Goal: Obtain resource: Obtain resource

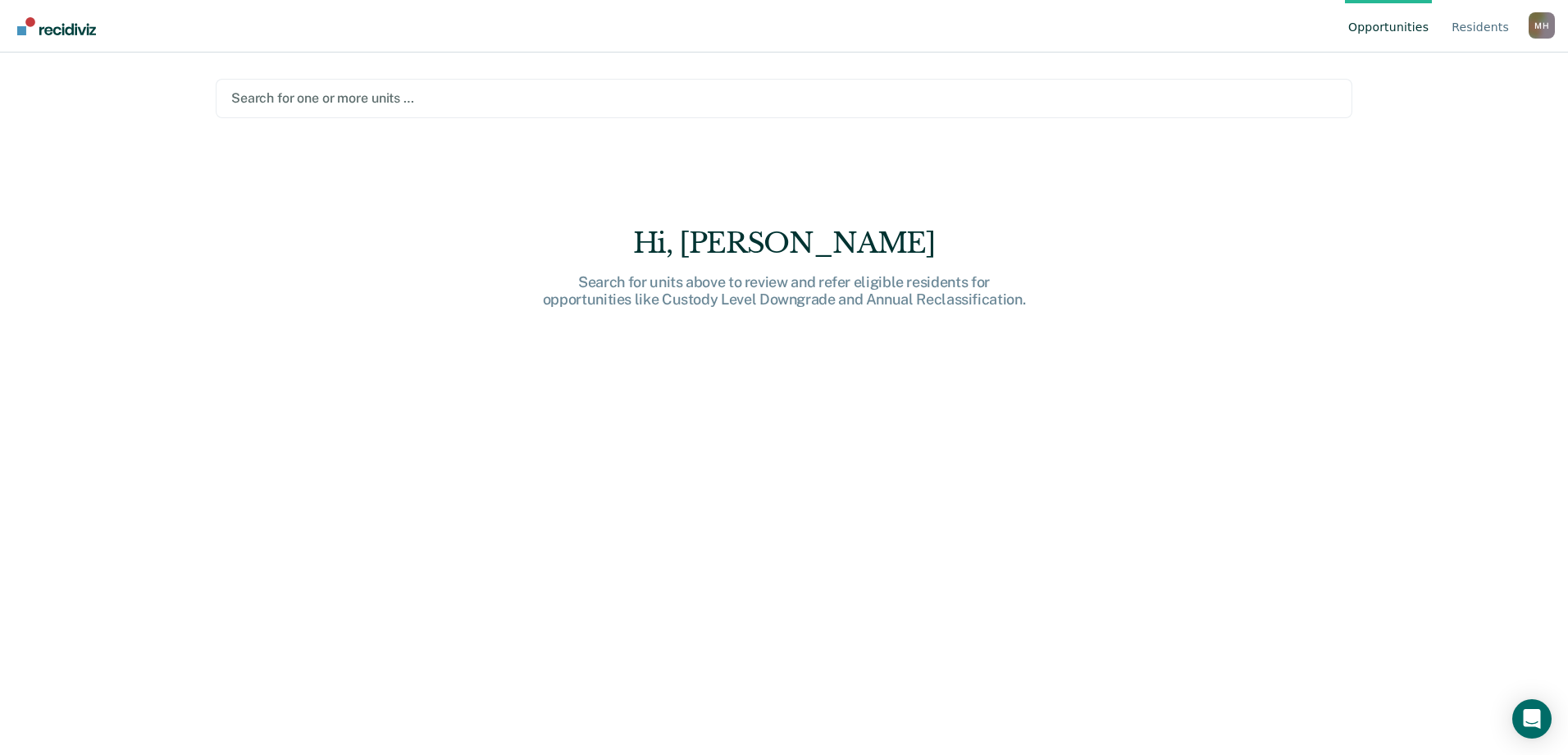
click at [294, 106] on div at bounding box center [784, 97] width 1105 height 19
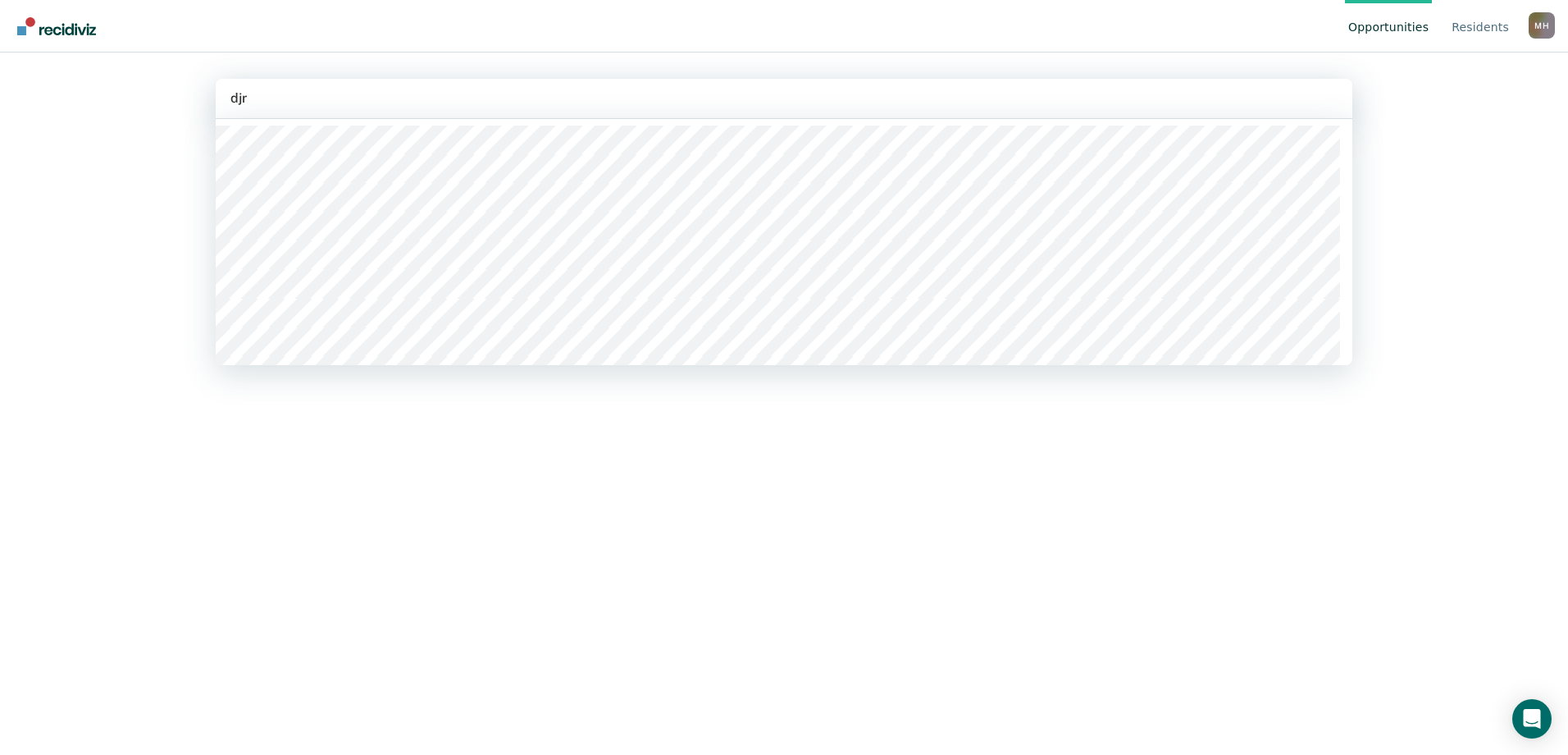
type input "djrc"
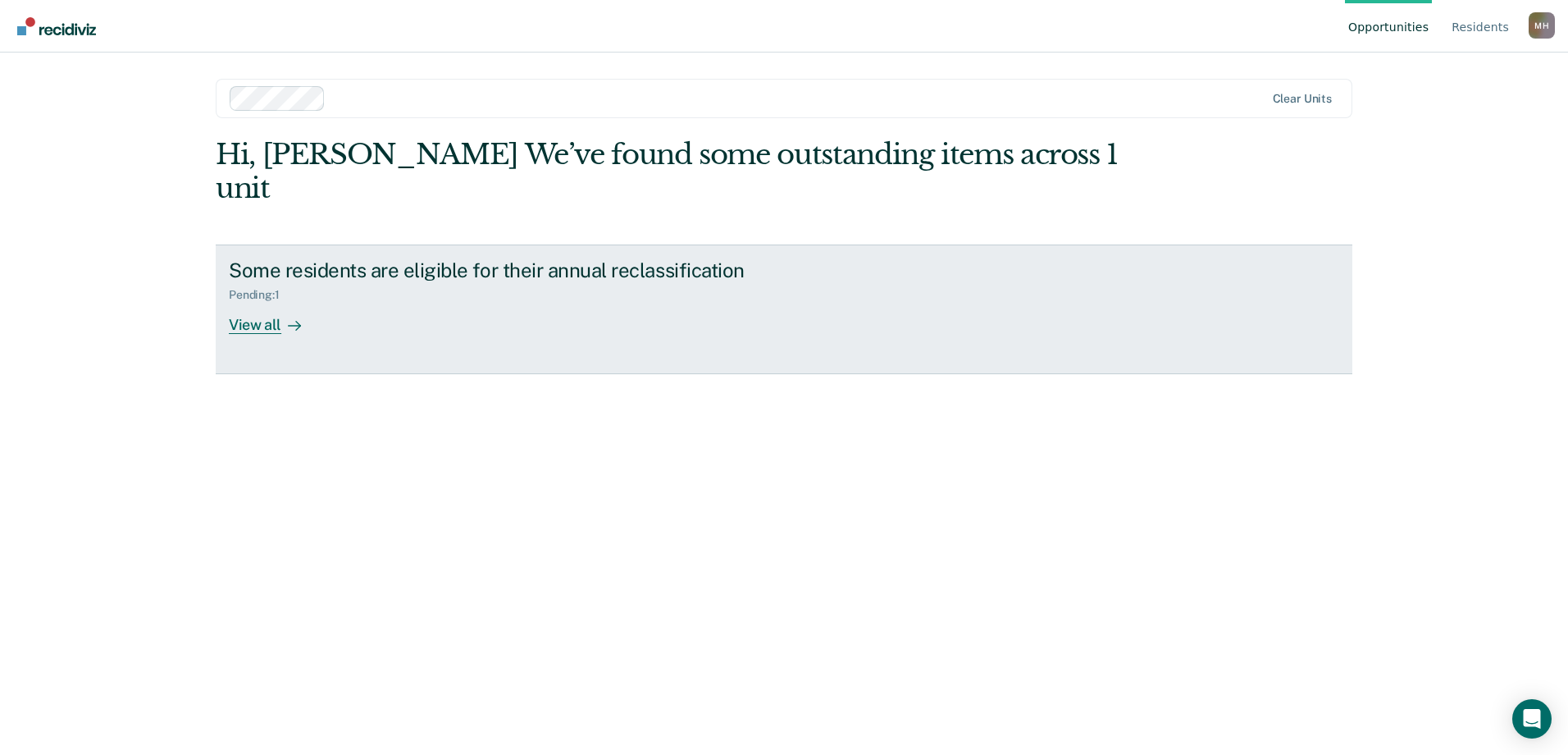
click at [268, 302] on div "View all" at bounding box center [274, 318] width 91 height 32
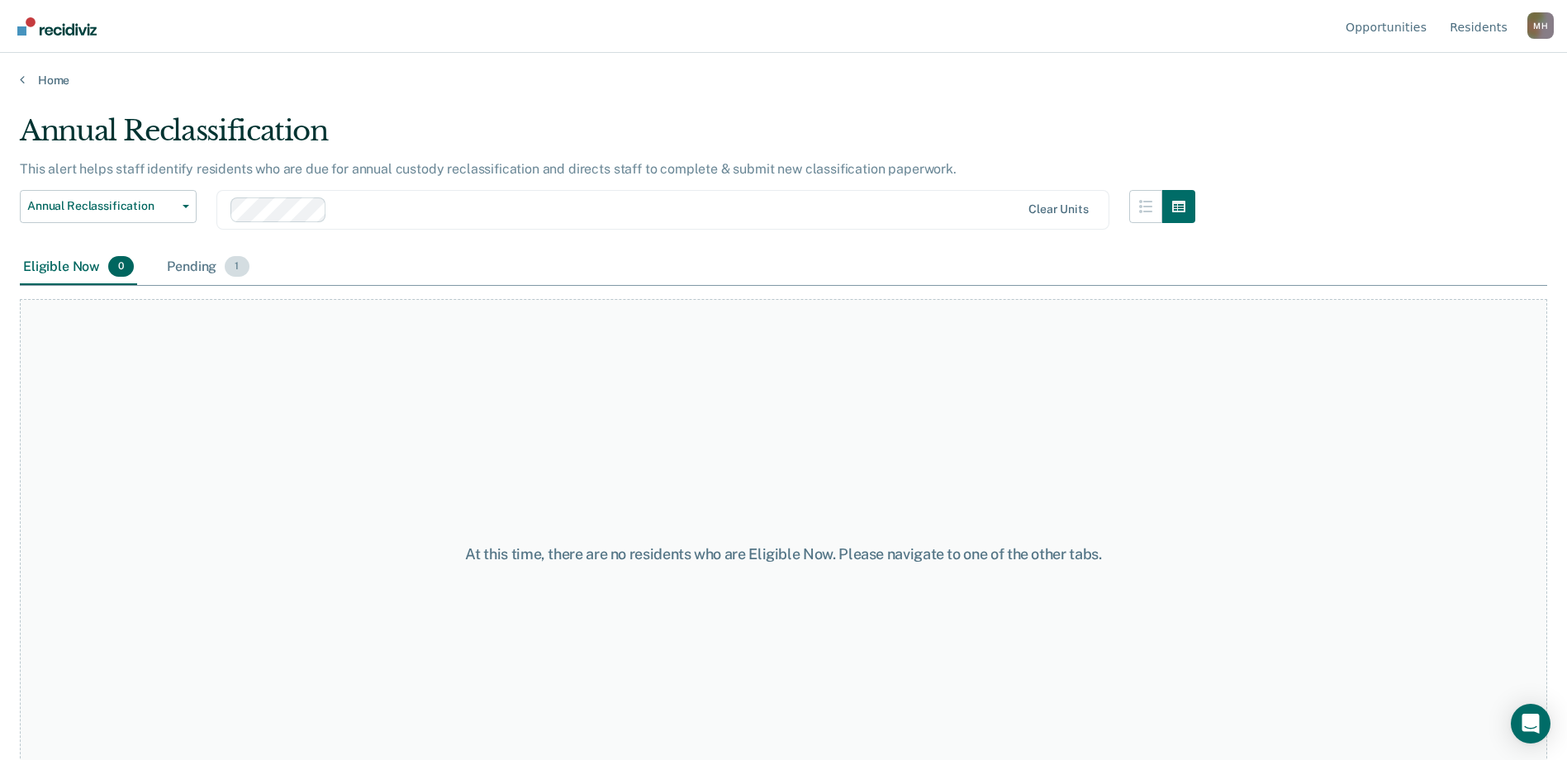
click at [207, 266] on div "Pending 1" at bounding box center [208, 267] width 88 height 36
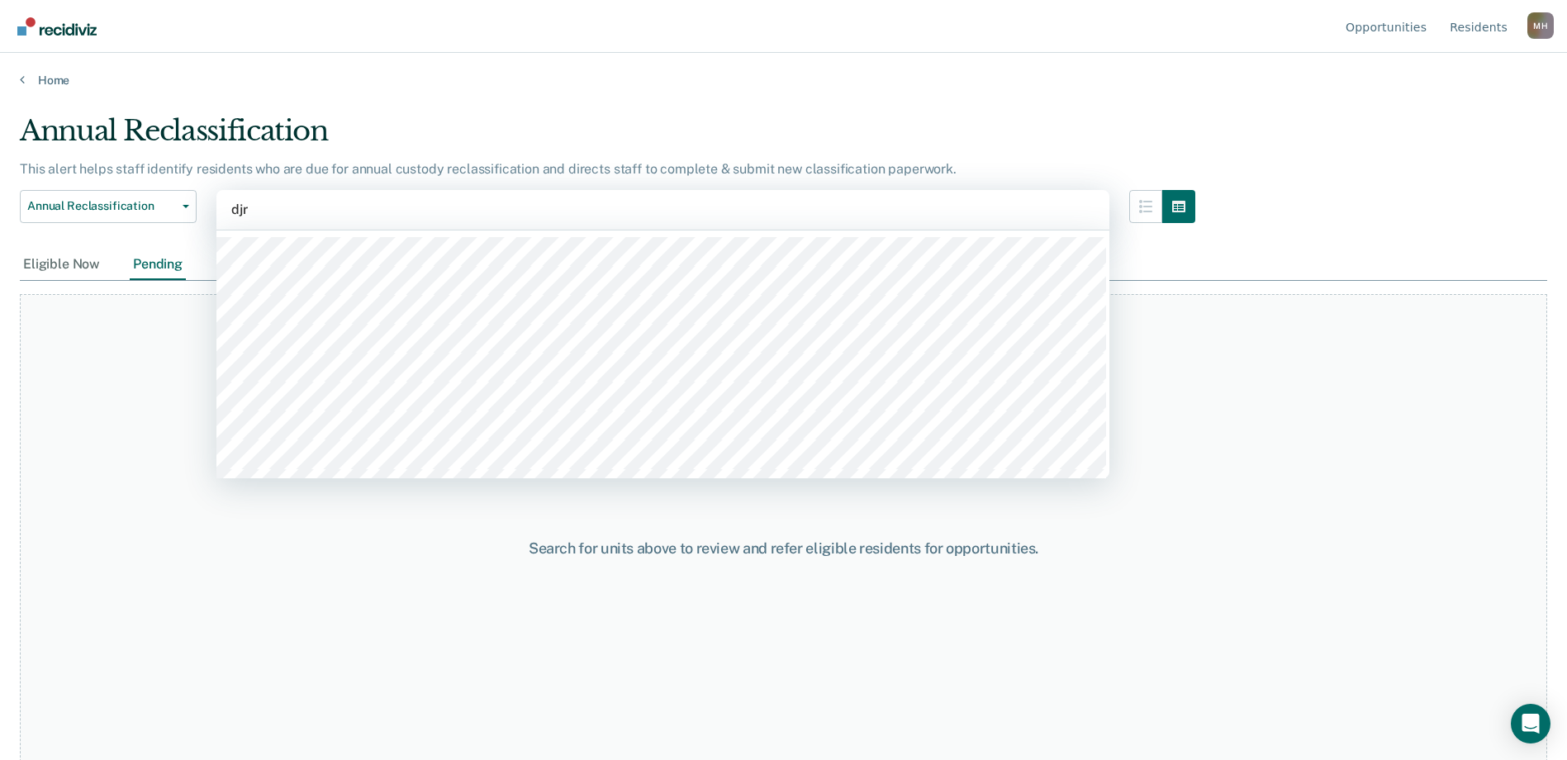
type input "djrc"
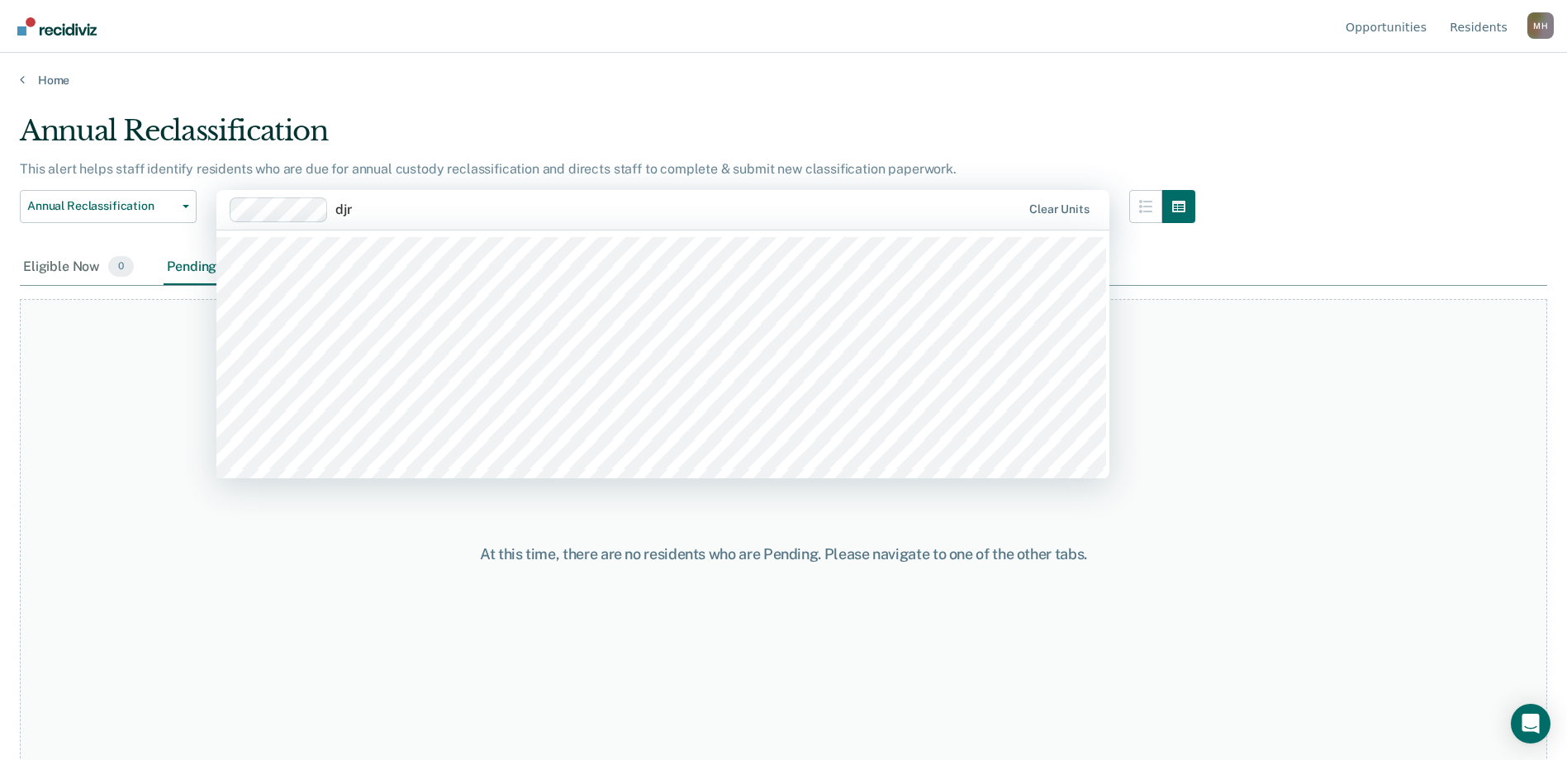
type input "djrc"
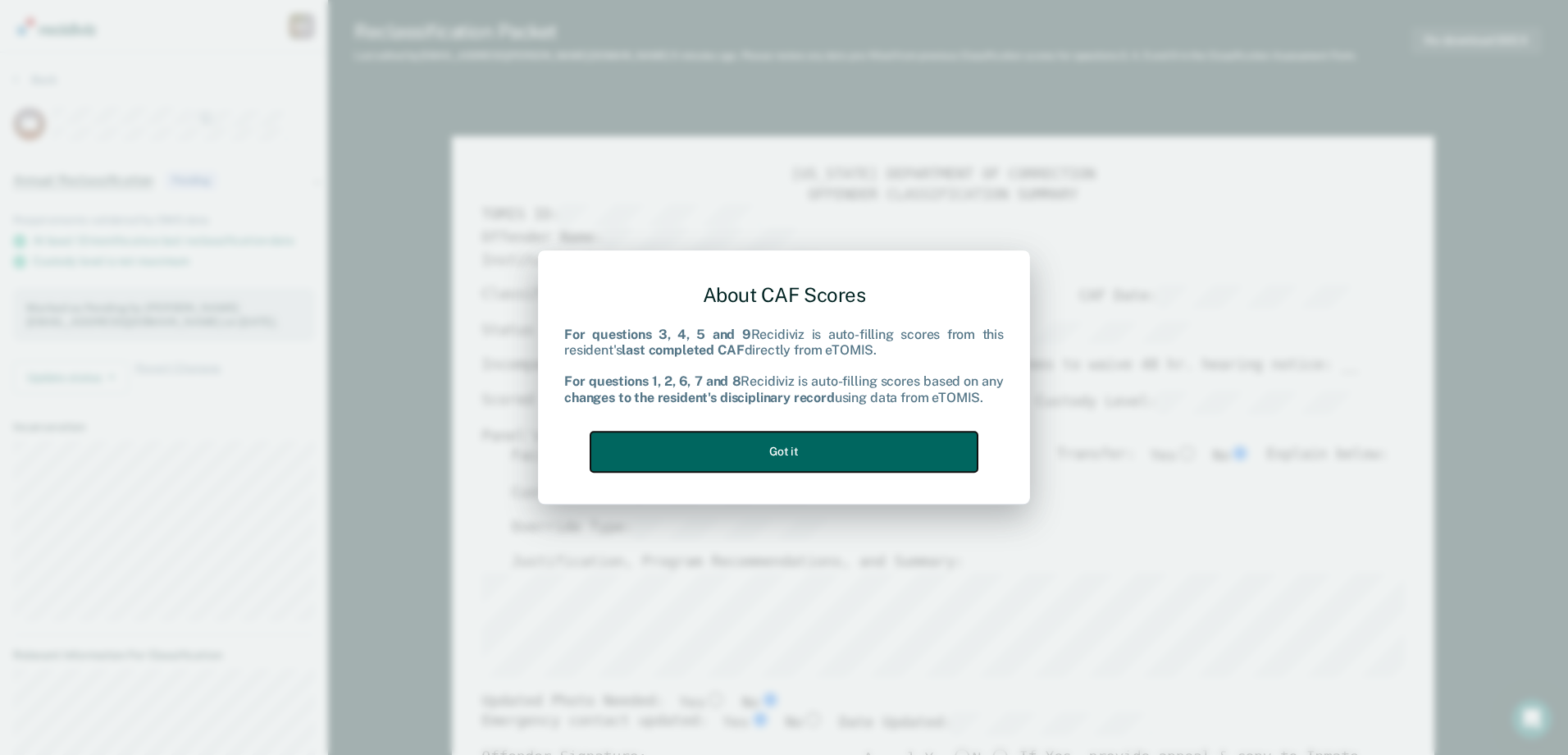
click at [840, 448] on button "Got it" at bounding box center [784, 451] width 387 height 40
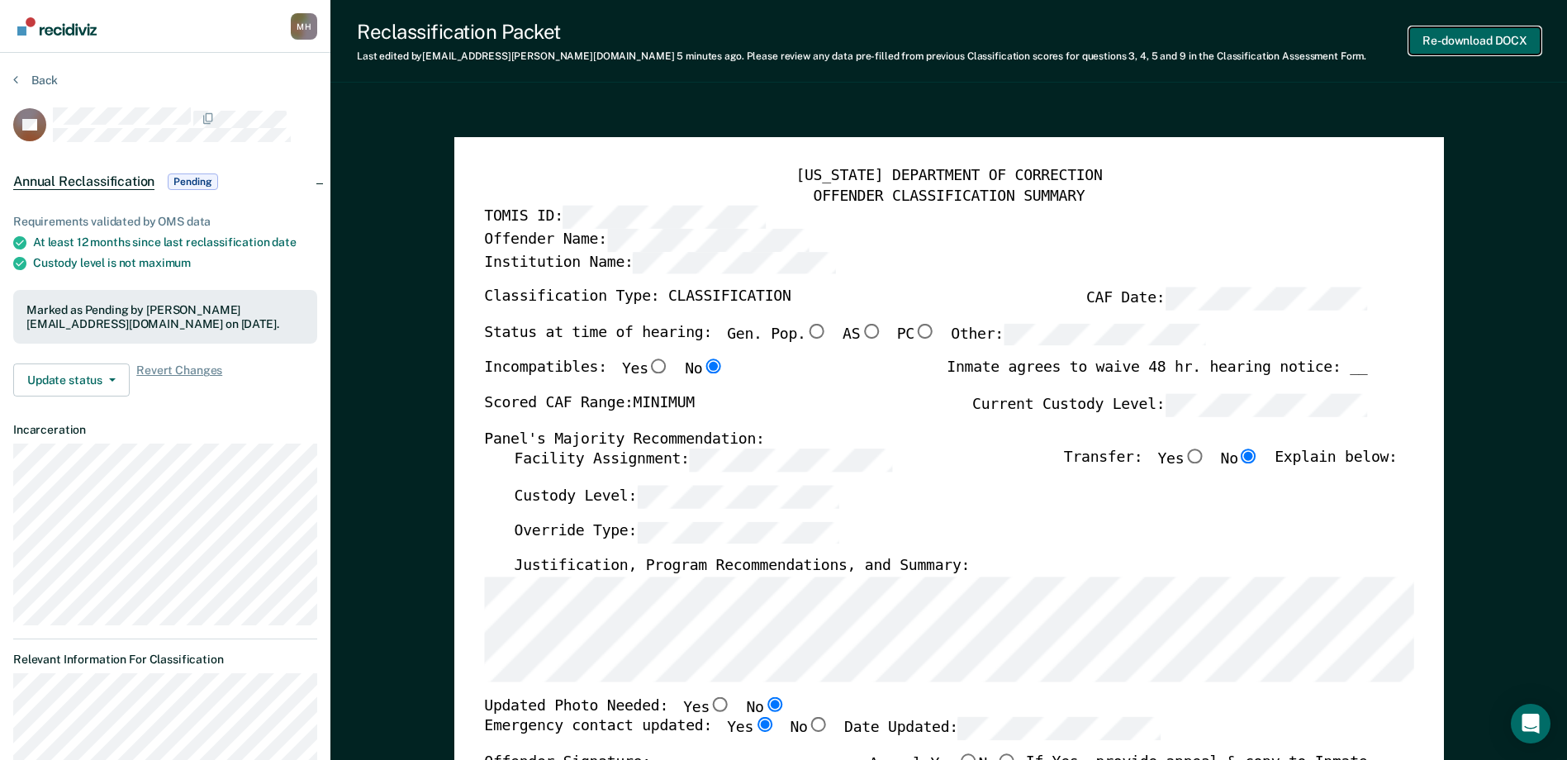
click at [1502, 38] on button "Re-download DOCX" at bounding box center [1474, 40] width 131 height 27
type textarea "x"
